Goal: Ask a question: Ask a question

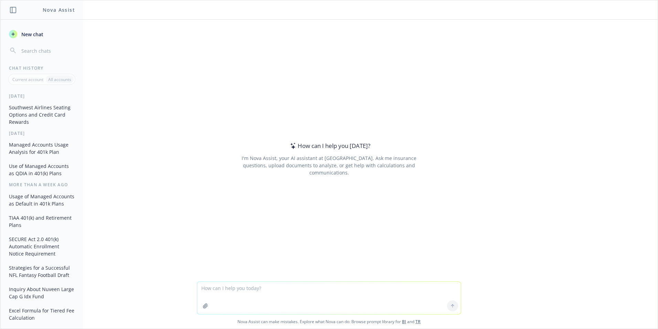
drag, startPoint x: 220, startPoint y: 286, endPoint x: 249, endPoint y: 284, distance: 28.7
click at [220, 286] on textarea at bounding box center [329, 297] width 264 height 32
type textarea "In microsoft outlook, how do you future date the sending of an email?"
